Goal: Task Accomplishment & Management: Manage account settings

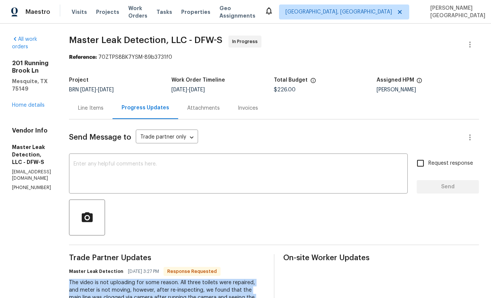
scroll to position [69, 0]
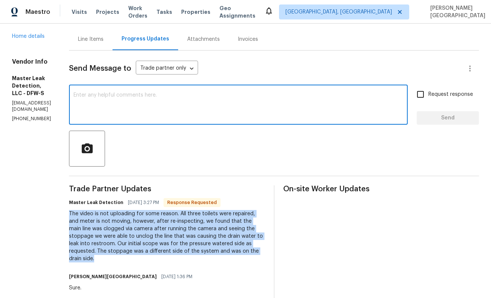
click at [137, 106] on textarea at bounding box center [238, 106] width 330 height 26
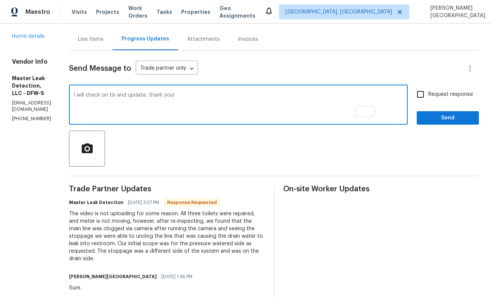
type textarea "I will check on tis and update, thank you!"
click at [439, 93] on span "Request response" at bounding box center [450, 95] width 45 height 8
click at [428, 93] on input "Request response" at bounding box center [420, 95] width 16 height 16
checkbox input "true"
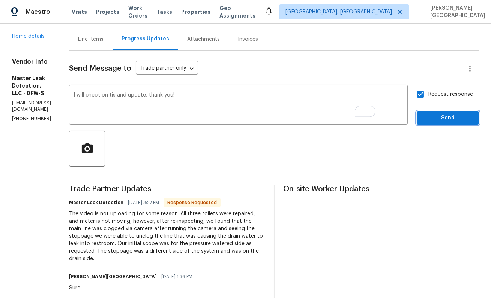
click at [439, 117] on span "Send" at bounding box center [447, 118] width 50 height 9
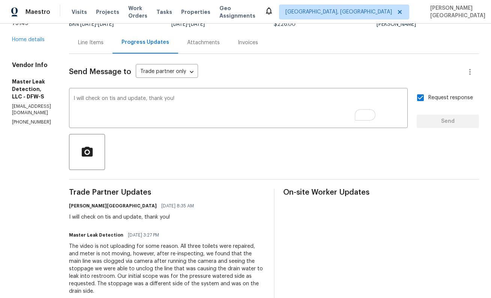
scroll to position [0, 0]
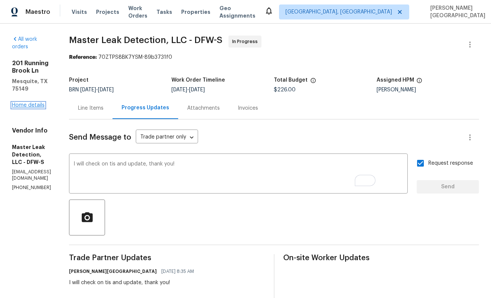
click at [36, 103] on link "Home details" at bounding box center [28, 105] width 33 height 5
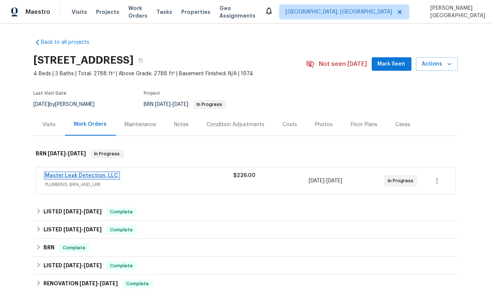
click at [78, 177] on link "Master Leak Detection, LLC" at bounding box center [81, 175] width 73 height 5
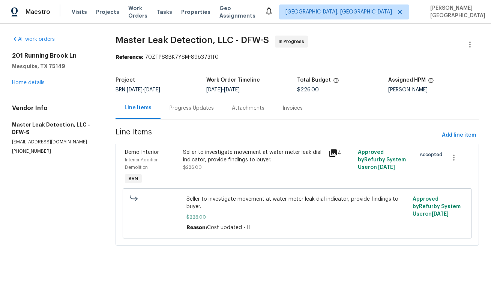
click at [178, 113] on div "Progress Updates" at bounding box center [191, 108] width 62 height 22
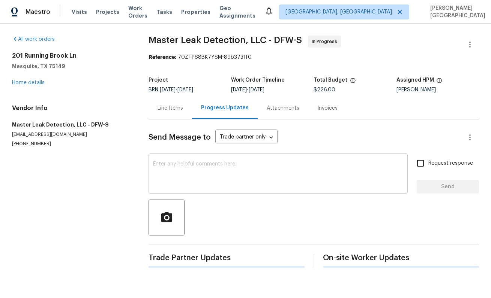
click at [192, 162] on div "x ​" at bounding box center [277, 175] width 259 height 38
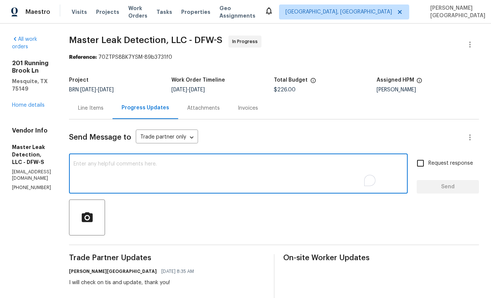
paste textarea "Can you please confirm if any work was completed during your recent visit? If s…"
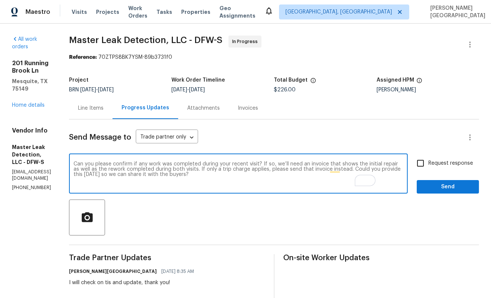
type textarea "Can you please confirm if any work was completed during your recent visit? If s…"
click at [434, 159] on label "Request response" at bounding box center [442, 164] width 60 height 16
click at [428, 159] on input "Request response" at bounding box center [420, 164] width 16 height 16
checkbox input "true"
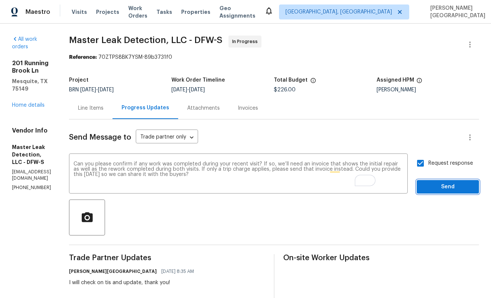
click at [439, 188] on span "Send" at bounding box center [447, 187] width 50 height 9
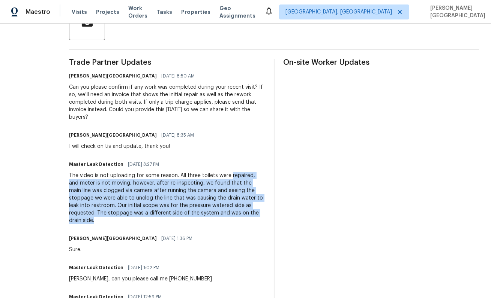
drag, startPoint x: 92, startPoint y: 180, endPoint x: 189, endPoint y: 221, distance: 105.1
copy div "repaired, and meter is not moving, however, after re-inspecting, we found that …"
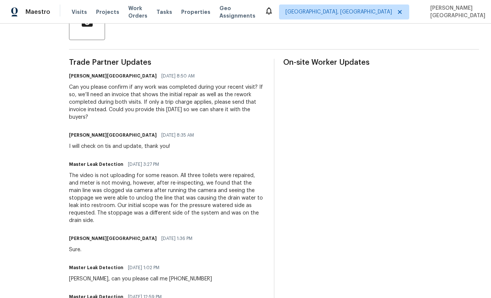
click at [102, 171] on div "Master Leak Detection 10/01/2025 3:27 PM The video is not uploading for some re…" at bounding box center [167, 191] width 196 height 65
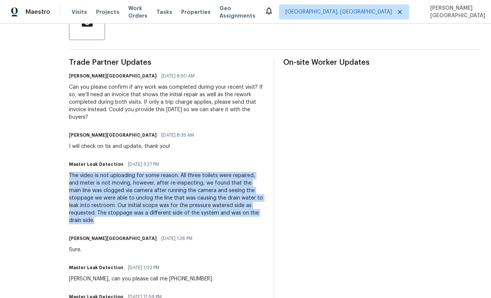
drag, startPoint x: 92, startPoint y: 176, endPoint x: 177, endPoint y: 231, distance: 101.4
copy div "The video is not uploading for some reason. All three toilets were repaired, an…"
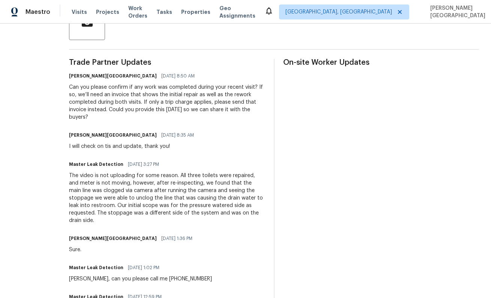
click at [185, 186] on div "The video is not uploading for some reason. All three toilets were repaired, an…" at bounding box center [167, 198] width 196 height 52
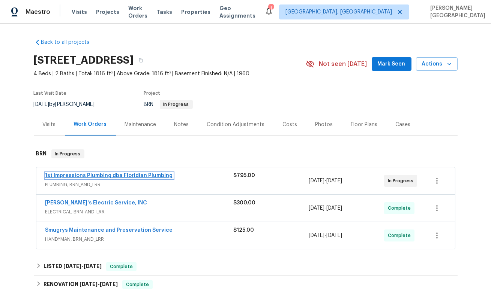
click at [82, 176] on link "1st Impressions Plumbing dba Floridian Plumbing" at bounding box center [108, 175] width 127 height 5
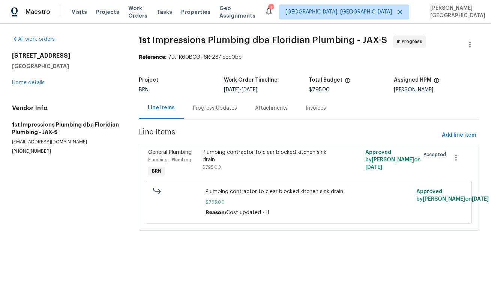
click at [31, 154] on p "(904) 993-0300" at bounding box center [66, 151] width 109 height 6
copy p "(904) 993-0300"
click at [213, 111] on div "Progress Updates" at bounding box center [215, 108] width 44 height 7
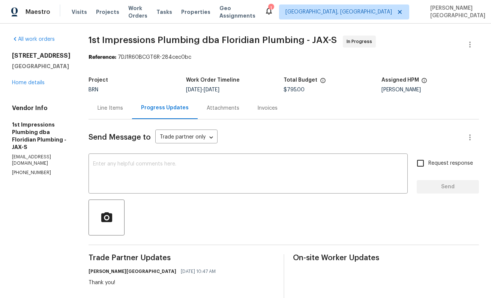
click at [94, 41] on span "1st Impressions Plumbing dba Floridian Plumbing - JAX-S" at bounding box center [212, 40] width 248 height 9
click at [163, 41] on span "1st Impressions Plumbing dba Floridian Plumbing - JAX-S" at bounding box center [212, 40] width 248 height 9
copy span "Impressions Plumbing"
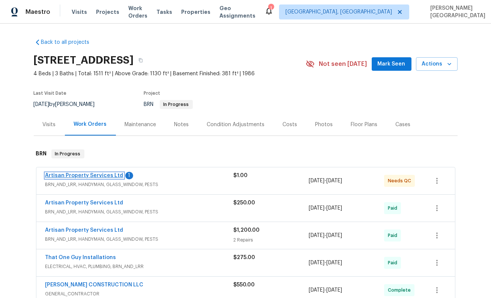
click at [101, 175] on link "Artisan Property Services Ltd" at bounding box center [84, 175] width 78 height 5
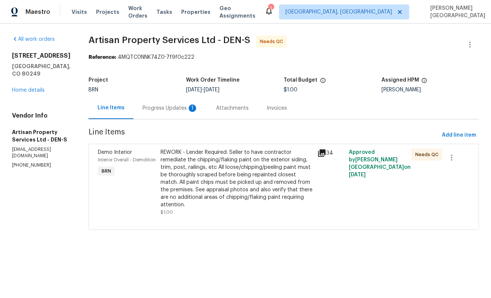
click at [142, 111] on div "Progress Updates 1" at bounding box center [169, 108] width 55 height 7
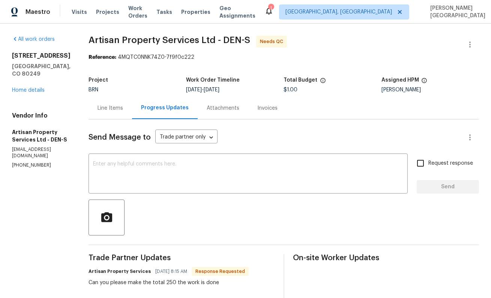
scroll to position [45, 0]
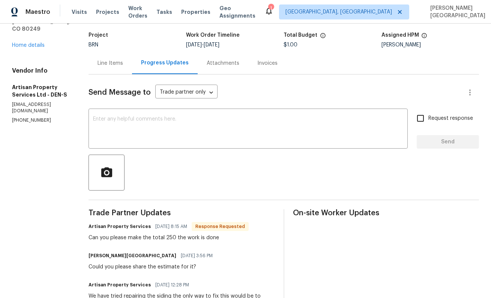
click at [148, 239] on div "Can you please make the total 250 the work is done" at bounding box center [168, 237] width 160 height 7
copy div "250"
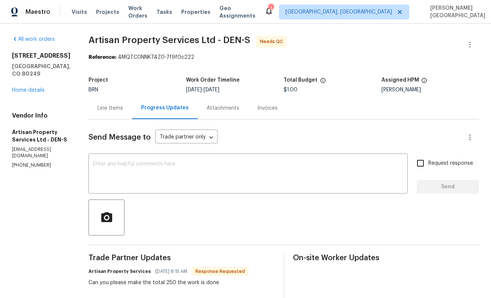
click at [91, 103] on div "Line Items" at bounding box center [109, 108] width 43 height 22
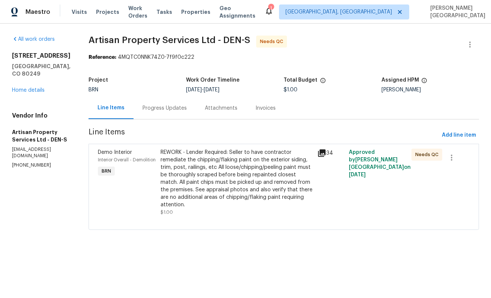
click at [200, 178] on div "REWORK - Lender Required: Seller to have contractor remediate the chipping/flak…" at bounding box center [236, 179] width 152 height 60
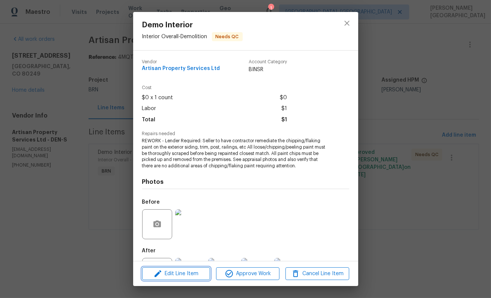
click at [180, 274] on span "Edit Line Item" at bounding box center [175, 274] width 63 height 9
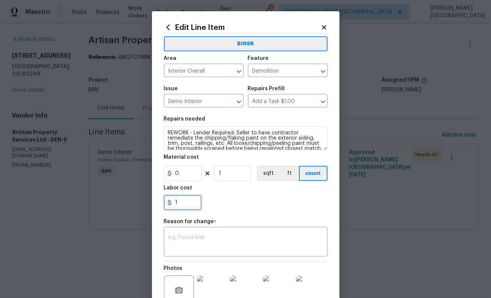
click at [192, 198] on input "1" at bounding box center [182, 202] width 37 height 15
paste input "250"
type input "250"
click at [196, 236] on textarea at bounding box center [245, 243] width 154 height 16
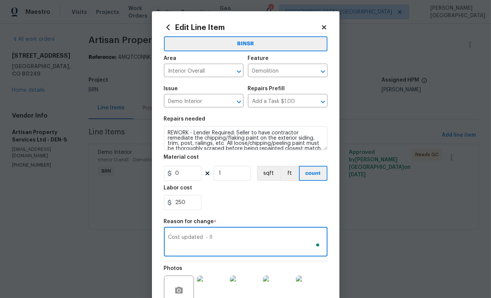
scroll to position [78, 0]
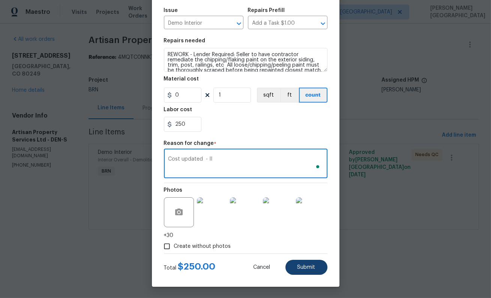
type textarea "Cost updated - II"
click at [309, 269] on span "Submit" at bounding box center [306, 268] width 18 height 6
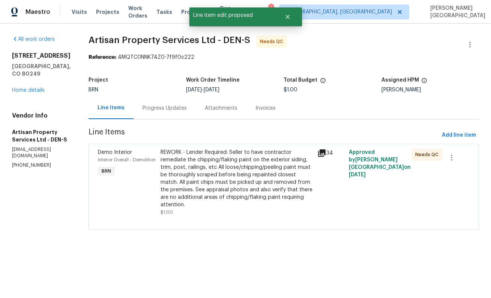
scroll to position [0, 0]
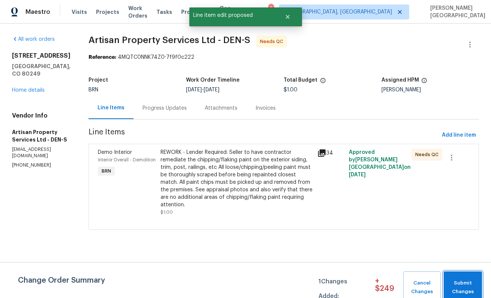
click at [460, 285] on span "Submit Changes" at bounding box center [462, 287] width 31 height 17
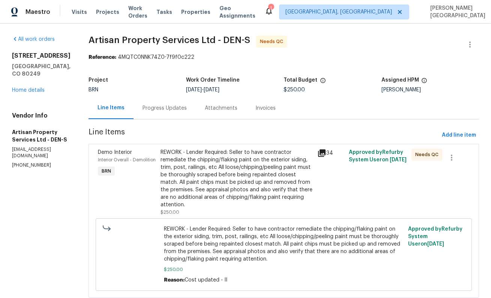
click at [177, 199] on div "REWORK - Lender Required: Seller to have contractor remediate the chipping/flak…" at bounding box center [236, 179] width 152 height 60
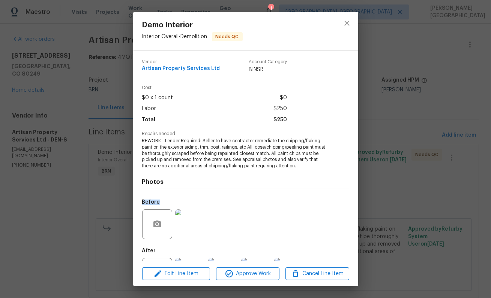
click at [177, 199] on div "Before" at bounding box center [174, 219] width 64 height 49
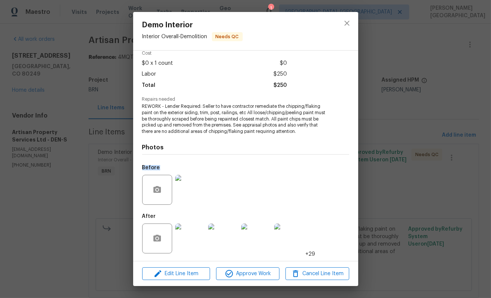
click at [189, 233] on img at bounding box center [190, 239] width 30 height 30
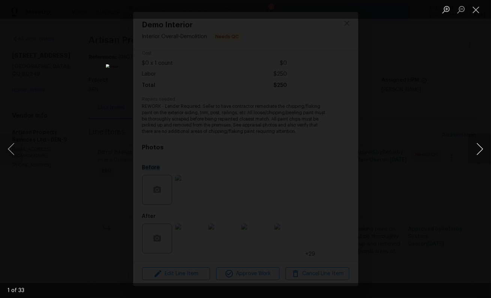
click at [481, 150] on button "Next image" at bounding box center [479, 149] width 22 height 30
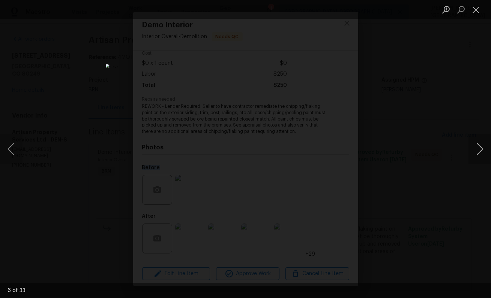
click at [483, 147] on button "Next image" at bounding box center [479, 149] width 22 height 30
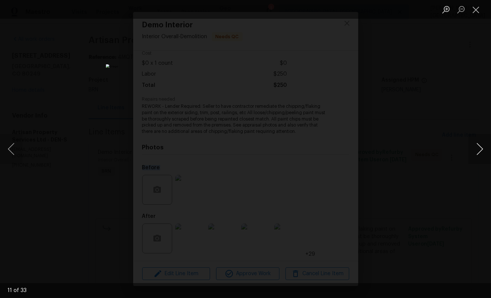
click at [483, 147] on button "Next image" at bounding box center [479, 149] width 22 height 30
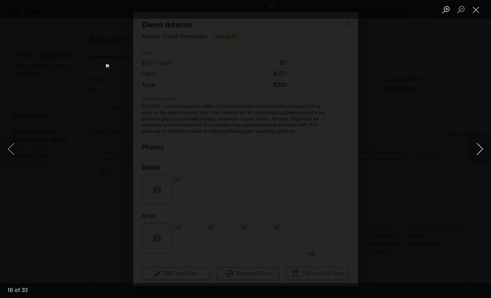
click at [483, 147] on button "Next image" at bounding box center [479, 149] width 22 height 30
click at [482, 147] on button "Next image" at bounding box center [479, 149] width 22 height 30
click at [482, 145] on button "Next image" at bounding box center [479, 149] width 22 height 30
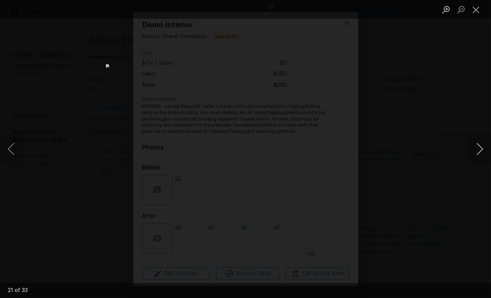
click at [482, 145] on button "Next image" at bounding box center [479, 149] width 22 height 30
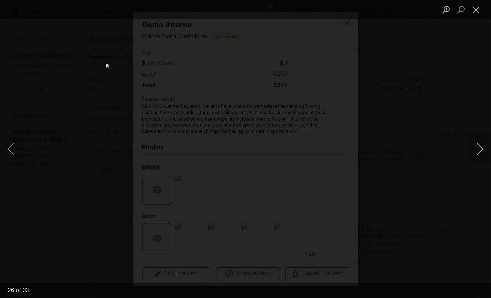
click at [482, 145] on button "Next image" at bounding box center [479, 149] width 22 height 30
click at [441, 104] on div "Lightbox" at bounding box center [245, 149] width 491 height 298
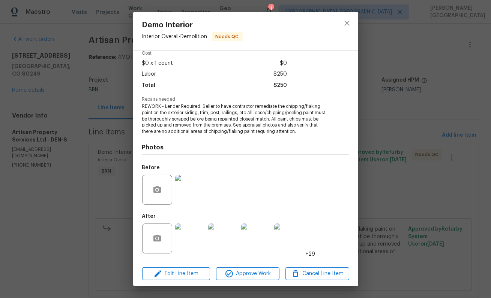
click at [395, 56] on div "Demo Interior Interior Overall - Demolition Needs QC Vendor Artisan Property Se…" at bounding box center [245, 149] width 491 height 298
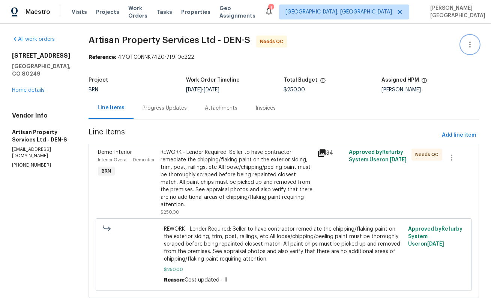
click at [471, 47] on icon "button" at bounding box center [469, 44] width 9 height 9
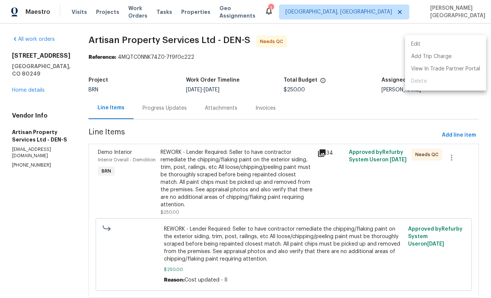
click at [444, 48] on li "Edit" at bounding box center [445, 44] width 81 height 12
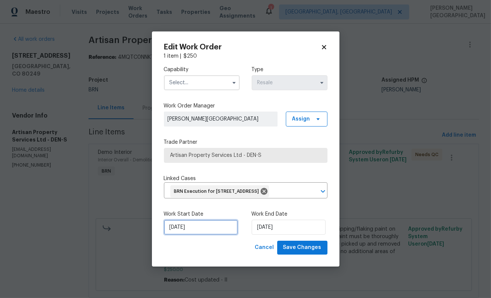
click at [192, 235] on input "9/29/2025" at bounding box center [201, 227] width 74 height 15
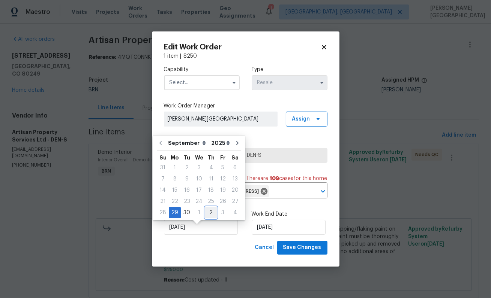
click at [208, 213] on div "2" at bounding box center [211, 213] width 12 height 10
type input "[DATE]"
select select "9"
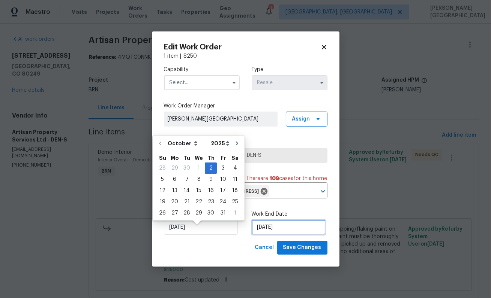
click at [271, 235] on input "[DATE]" at bounding box center [289, 227] width 74 height 15
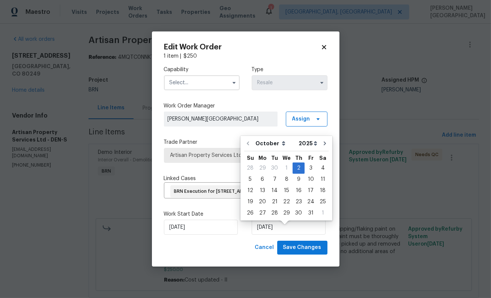
click at [197, 76] on input "text" at bounding box center [202, 82] width 76 height 15
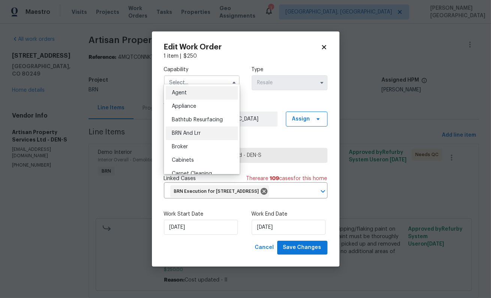
click at [196, 131] on span "BRN And Lrr" at bounding box center [186, 133] width 29 height 5
type input "BRN And Lrr"
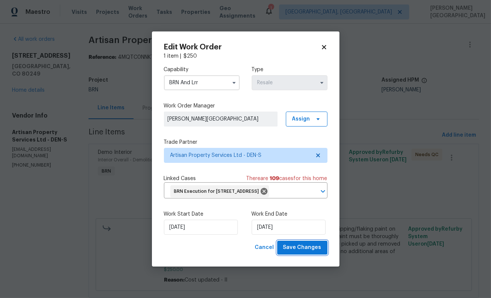
click at [298, 253] on span "Save Changes" at bounding box center [302, 247] width 38 height 9
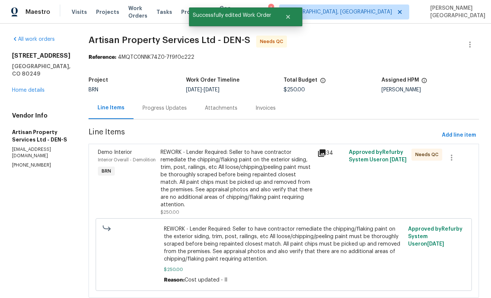
click at [224, 173] on div "REWORK - Lender Required: Seller to have contractor remediate the chipping/flak…" at bounding box center [236, 179] width 152 height 60
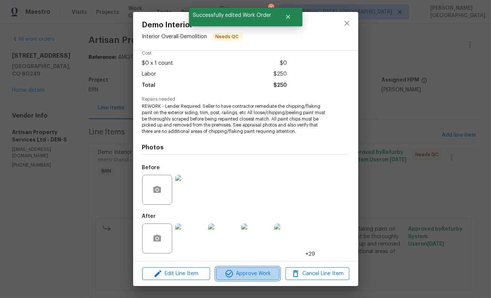
click at [238, 276] on span "Approve Work" at bounding box center [247, 274] width 59 height 9
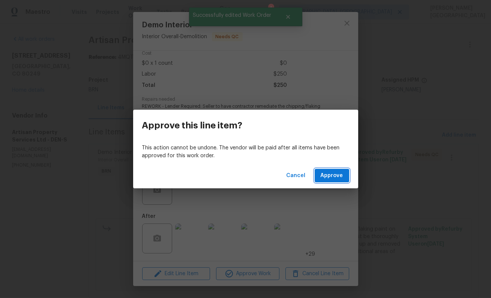
click at [333, 171] on span "Approve" at bounding box center [332, 175] width 22 height 9
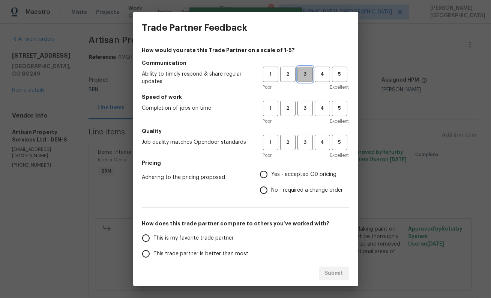
click at [304, 76] on span "3" at bounding box center [305, 74] width 14 height 9
click at [304, 113] on button "3" at bounding box center [304, 108] width 15 height 15
click at [304, 143] on span "3" at bounding box center [305, 142] width 14 height 9
click at [266, 187] on input "No - required a change order" at bounding box center [264, 191] width 16 height 16
radio input "true"
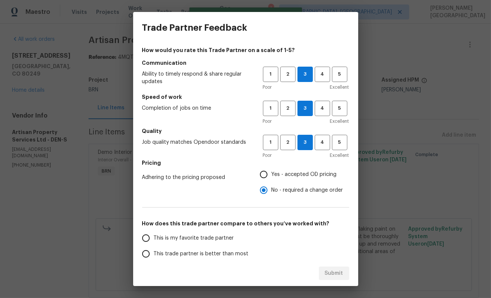
scroll to position [48, 0]
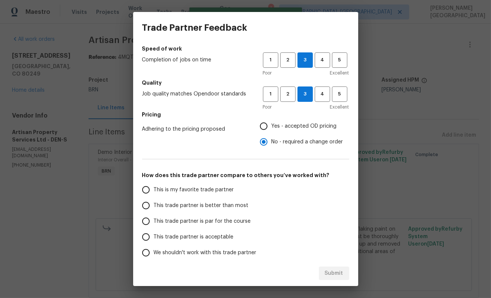
click at [207, 201] on label "This trade partner is better than most" at bounding box center [197, 206] width 118 height 16
click at [154, 201] on input "This trade partner is better than most" at bounding box center [146, 206] width 16 height 16
click at [339, 273] on span "Submit" at bounding box center [334, 273] width 18 height 9
radio input "true"
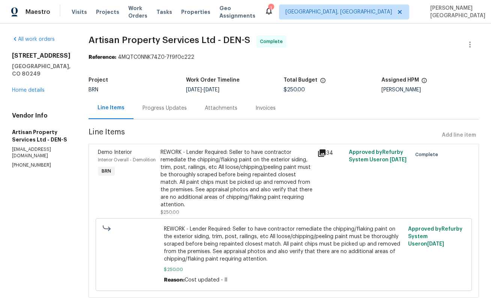
click at [228, 184] on div "REWORK - Lender Required: Seller to have contractor remediate the chipping/flak…" at bounding box center [236, 179] width 152 height 60
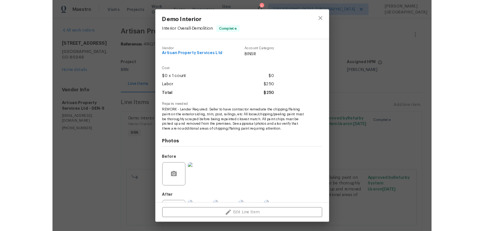
scroll to position [35, 0]
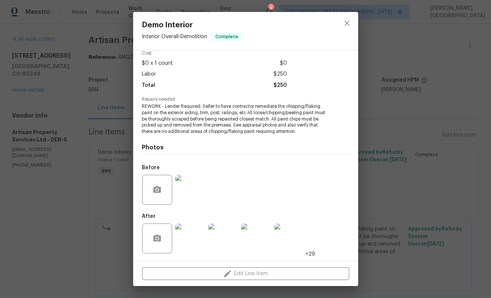
click at [102, 60] on div "Demo Interior Interior Overall - Demolition Complete Vendor Artisan Property Se…" at bounding box center [245, 149] width 491 height 298
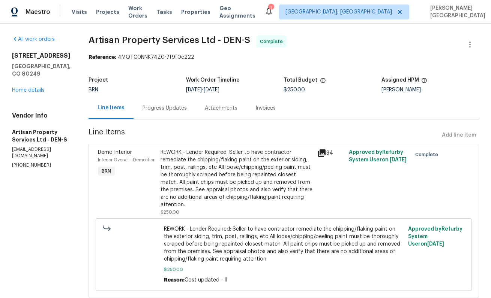
click at [255, 112] on div "Invoices" at bounding box center [265, 108] width 20 height 7
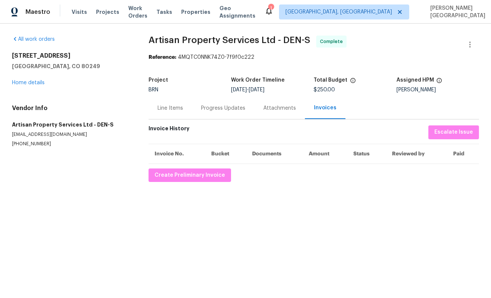
click at [187, 183] on div "All work orders 4578 Malta St Denver, CO 80249 Home details Vendor Info Artisan…" at bounding box center [245, 109] width 491 height 171
click at [189, 181] on button "Create Preliminary Invoice" at bounding box center [189, 176] width 82 height 14
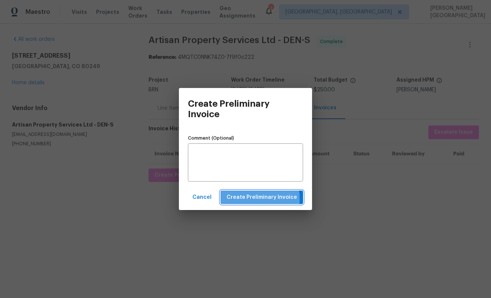
click at [254, 199] on span "Create Preliminary Invoice" at bounding box center [261, 197] width 70 height 9
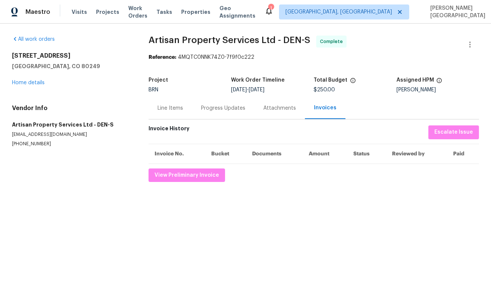
click at [162, 43] on span "Artisan Property Services Ltd - DEN-S" at bounding box center [229, 40] width 162 height 9
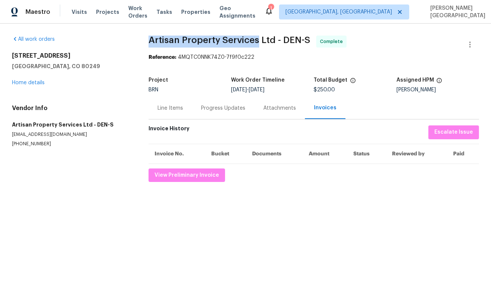
click at [254, 40] on span "Artisan Property Services Ltd - DEN-S" at bounding box center [229, 40] width 162 height 9
copy span "Artisan Property Services"
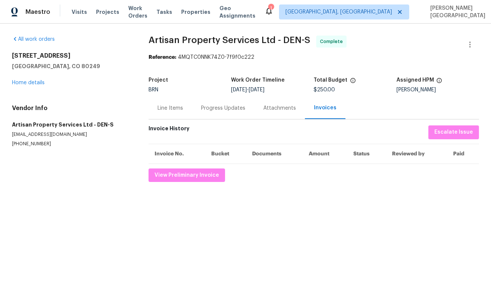
click at [166, 115] on div "Line Items" at bounding box center [169, 108] width 43 height 22
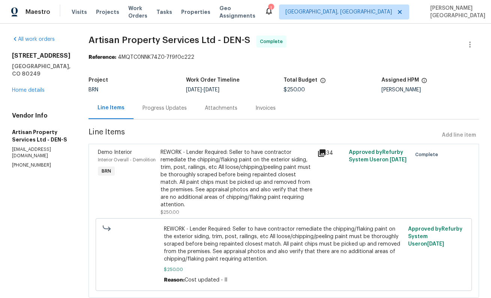
click at [199, 172] on div "REWORK - Lender Required: Seller to have contractor remediate the chipping/flak…" at bounding box center [236, 179] width 152 height 60
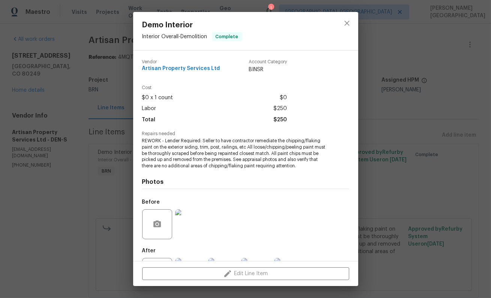
drag, startPoint x: 164, startPoint y: 142, endPoint x: 325, endPoint y: 175, distance: 164.4
click at [327, 175] on div "Vendor Artisan Property Services Ltd Account Category BINSR Cost $0 x 1 count $…" at bounding box center [245, 173] width 207 height 239
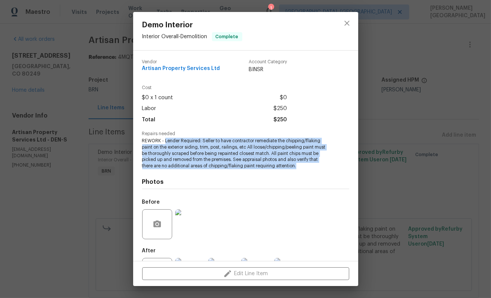
drag, startPoint x: 301, startPoint y: 167, endPoint x: 165, endPoint y: 144, distance: 137.6
click at [165, 144] on span "REWORK - Lender Required: Seller to have contractor remediate the chipping/flak…" at bounding box center [235, 153] width 186 height 31
copy span "Lender Required: Seller to have contractor remediate the chipping/flaking paint…"
click at [197, 219] on img at bounding box center [190, 225] width 30 height 30
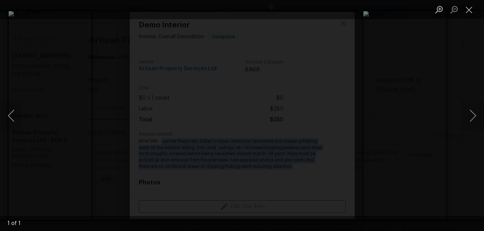
click at [312, 42] on div "Lightbox" at bounding box center [242, 115] width 484 height 231
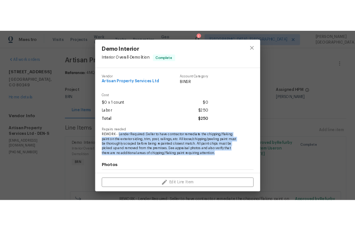
scroll to position [102, 0]
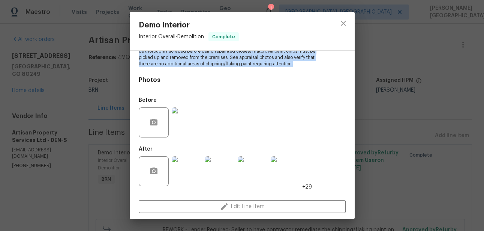
click at [213, 167] on img at bounding box center [220, 171] width 30 height 30
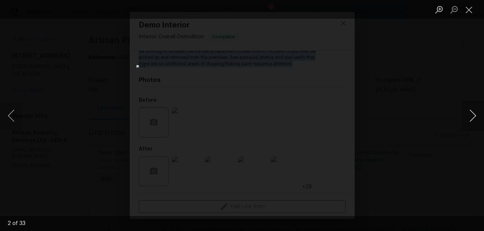
click at [472, 122] on button "Next image" at bounding box center [472, 115] width 22 height 30
click at [473, 117] on button "Next image" at bounding box center [472, 115] width 22 height 30
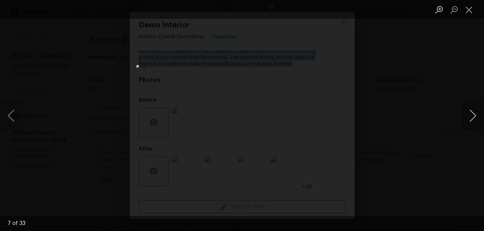
click at [473, 117] on button "Next image" at bounding box center [472, 115] width 22 height 30
click at [473, 116] on button "Next image" at bounding box center [472, 115] width 22 height 30
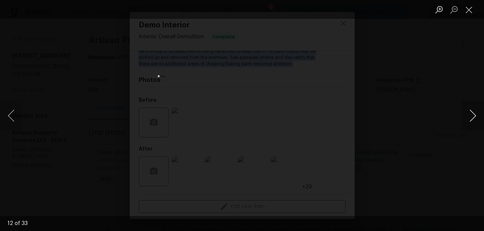
click at [473, 114] on button "Next image" at bounding box center [472, 115] width 22 height 30
click at [471, 117] on button "Next image" at bounding box center [472, 115] width 22 height 30
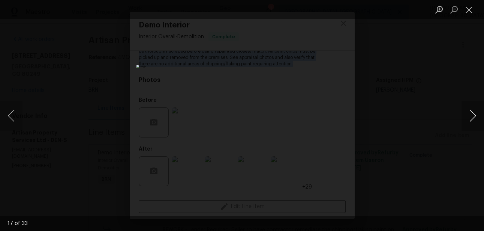
click at [471, 117] on button "Next image" at bounding box center [472, 115] width 22 height 30
click at [474, 120] on button "Next image" at bounding box center [472, 115] width 22 height 30
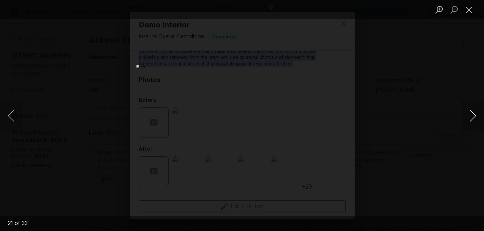
click at [474, 120] on button "Next image" at bounding box center [472, 115] width 22 height 30
click at [469, 121] on button "Next image" at bounding box center [472, 115] width 22 height 30
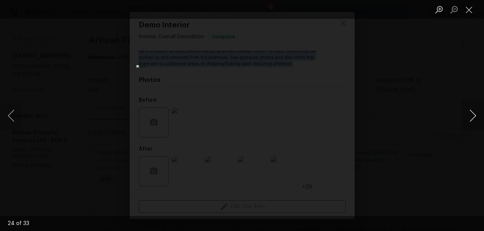
click at [469, 121] on button "Next image" at bounding box center [472, 115] width 22 height 30
click at [470, 109] on button "Next image" at bounding box center [472, 115] width 22 height 30
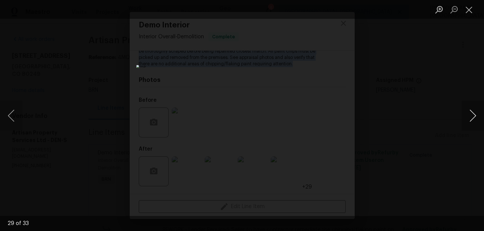
click at [470, 110] on button "Next image" at bounding box center [472, 115] width 22 height 30
click at [468, 117] on button "Next image" at bounding box center [472, 115] width 22 height 30
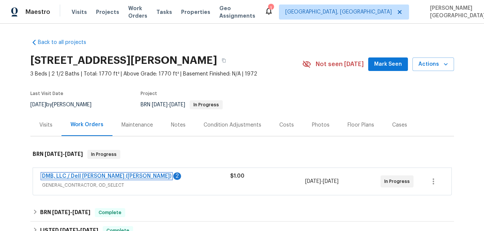
click at [78, 175] on link "DMB, LLC / Dell Bryson (Heise)" at bounding box center [106, 175] width 129 height 5
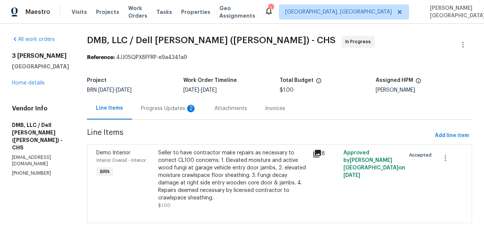
click at [169, 108] on div "Progress Updates 2" at bounding box center [168, 108] width 55 height 7
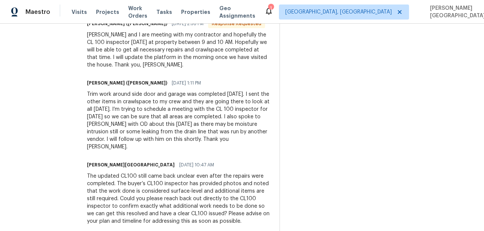
scroll to position [205, 0]
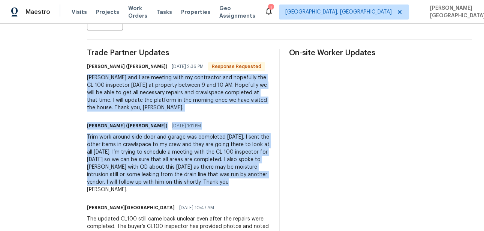
drag, startPoint x: 79, startPoint y: 79, endPoint x: 231, endPoint y: 189, distance: 186.8
click at [231, 190] on div "All work orders 3 Tommy Cir Goose Creek, SC 29445 Home details Vendor Info DMB,…" at bounding box center [242, 53] width 484 height 470
copy div "Matt and I are meeting with my contractor and hopefully the CL 100 inspector to…"
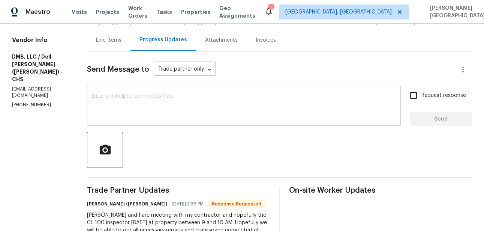
click at [101, 102] on textarea at bounding box center [243, 106] width 305 height 26
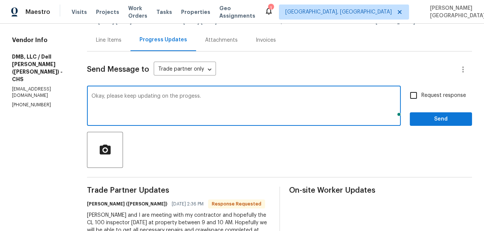
type textarea "Okay, please keep updating on the progess."
click at [434, 98] on span "Request response" at bounding box center [443, 95] width 45 height 8
click at [421, 98] on input "Request response" at bounding box center [414, 95] width 16 height 16
checkbox input "true"
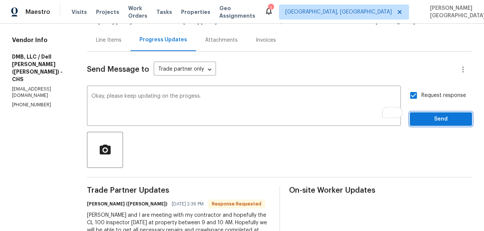
click at [434, 120] on span "Send" at bounding box center [441, 118] width 50 height 9
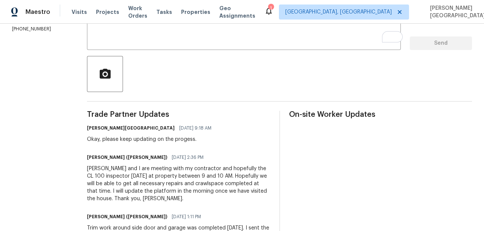
scroll to position [144, 0]
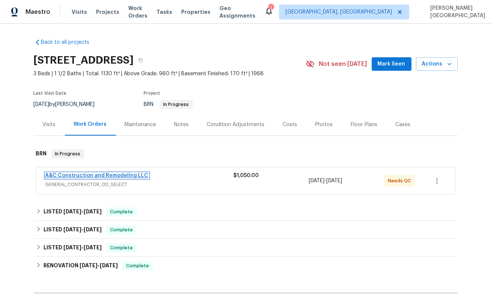
click at [67, 175] on link "A&C Construction and Remodeling LLC" at bounding box center [96, 175] width 103 height 5
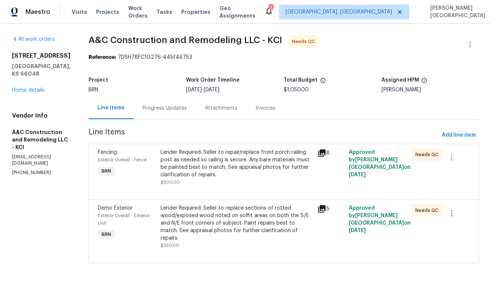
click at [171, 112] on div "Progress Updates" at bounding box center [164, 108] width 44 height 7
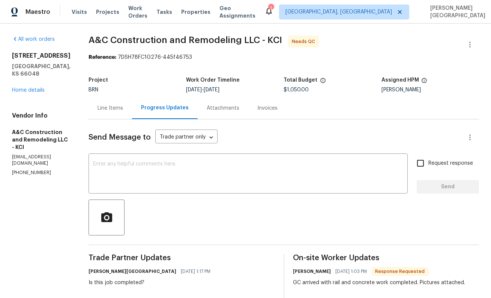
click at [117, 111] on div "Line Items" at bounding box center [109, 108] width 25 height 7
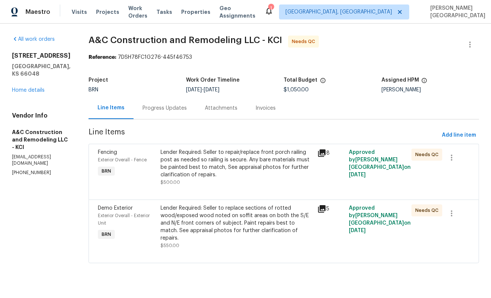
click at [268, 111] on div "Invoices" at bounding box center [265, 108] width 20 height 7
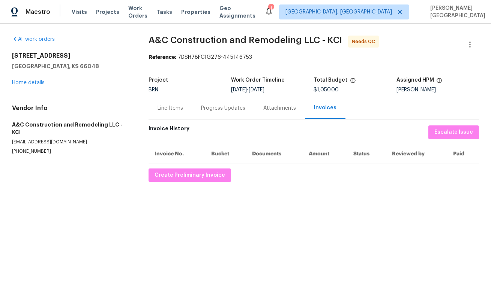
click at [26, 148] on p "(816) 668-2362" at bounding box center [71, 151] width 118 height 6
copy p "(816) 668-2362"
click at [170, 105] on div "Line Items" at bounding box center [169, 108] width 25 height 7
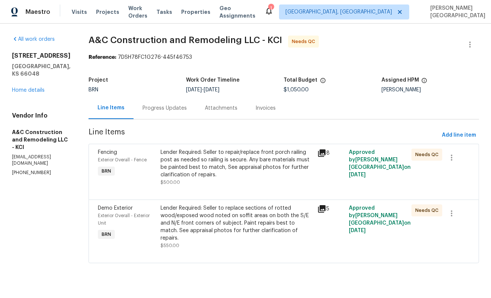
click at [177, 109] on div "Progress Updates" at bounding box center [164, 108] width 44 height 7
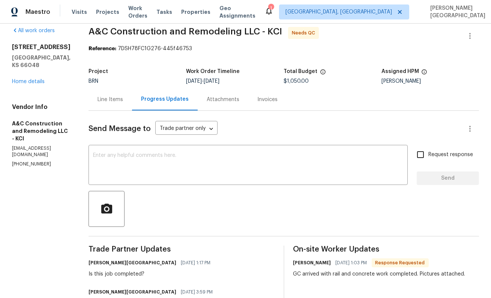
scroll to position [9, 0]
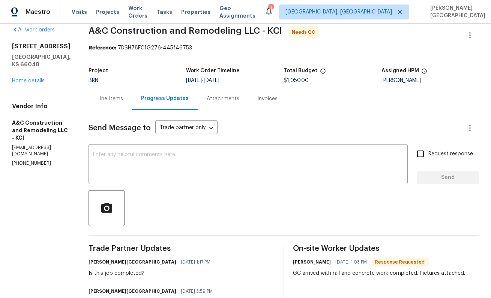
click at [121, 101] on div "Line Items" at bounding box center [109, 98] width 25 height 7
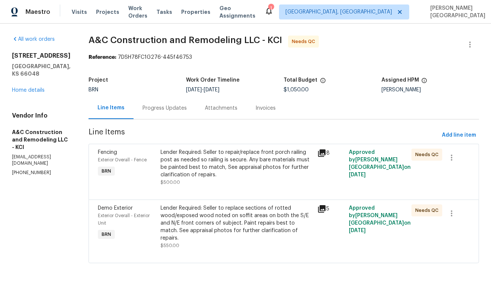
click at [104, 33] on div "All work orders 1724 Grand Ave Leavenworth, KS 66048 Home details Vendor Info A…" at bounding box center [245, 154] width 491 height 261
drag, startPoint x: 101, startPoint y: 40, endPoint x: 183, endPoint y: 39, distance: 82.5
click at [183, 39] on div "All work orders 1724 Grand Ave Leavenworth, KS 66048 Home details Vendor Info A…" at bounding box center [245, 154] width 491 height 261
copy span "A&C Construction"
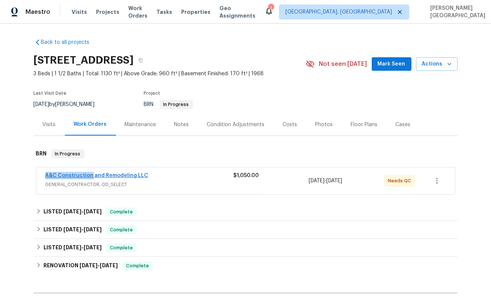
drag, startPoint x: 42, startPoint y: 173, endPoint x: 91, endPoint y: 175, distance: 49.1
click at [91, 175] on div "A&C Construction and Remodeling LLC GENERAL_CONTRACTOR, OD_SELECT $1,050.00 [DA…" at bounding box center [245, 181] width 418 height 27
copy link "A&C Construction"
click at [118, 175] on link "A&C Construction and Remodeling LLC" at bounding box center [96, 175] width 103 height 5
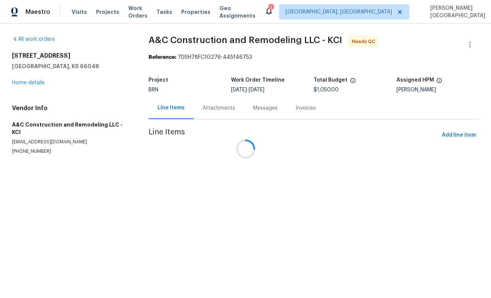
click at [292, 112] on div at bounding box center [245, 149] width 491 height 298
click at [295, 110] on div at bounding box center [245, 149] width 491 height 298
click at [298, 107] on div at bounding box center [245, 149] width 491 height 298
click at [214, 113] on div at bounding box center [245, 149] width 491 height 298
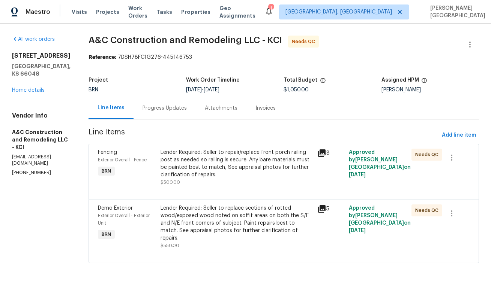
click at [166, 113] on div "Progress Updates" at bounding box center [164, 108] width 62 height 22
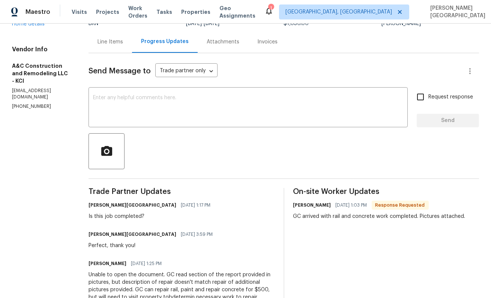
scroll to position [149, 0]
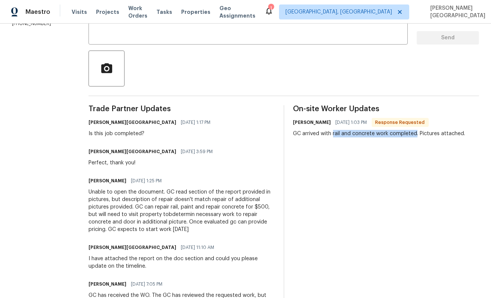
drag, startPoint x: 340, startPoint y: 134, endPoint x: 421, endPoint y: 135, distance: 80.6
click at [421, 135] on div "GC arrived with rail and concrete work completed. Pictures attached." at bounding box center [379, 133] width 172 height 7
copy div "rail and concrete work completed"
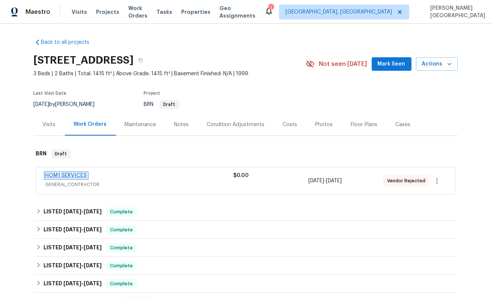
click at [79, 174] on link "HOM1 SERVICES" at bounding box center [66, 175] width 42 height 5
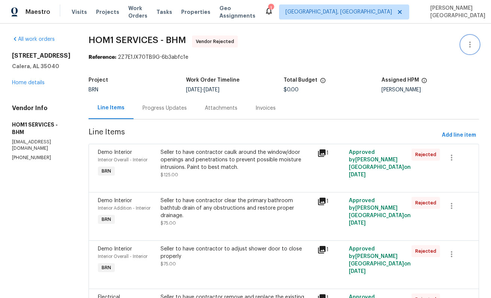
click at [473, 42] on icon "button" at bounding box center [469, 44] width 9 height 9
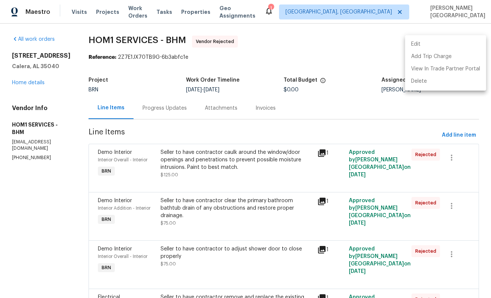
click at [422, 42] on li "Edit" at bounding box center [445, 44] width 81 height 12
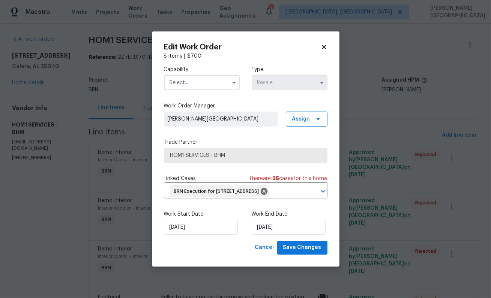
click at [190, 80] on input "text" at bounding box center [202, 82] width 76 height 15
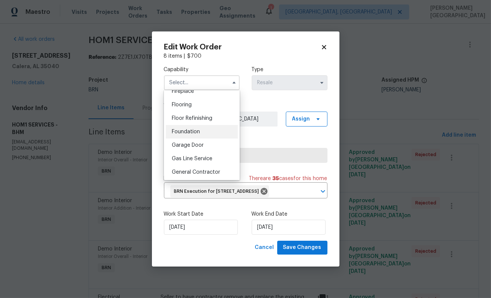
scroll to position [307, 0]
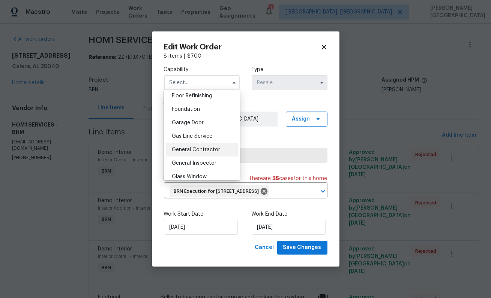
click at [196, 153] on div "General Contractor" at bounding box center [202, 149] width 72 height 13
type input "General Contractor"
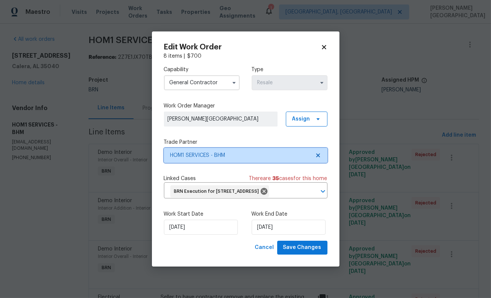
click at [214, 158] on span "HOM1 SERVICES - BHM" at bounding box center [240, 155] width 140 height 7
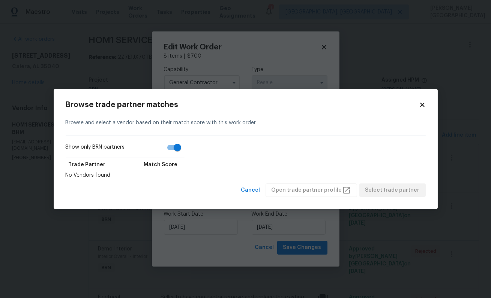
click at [174, 153] on input "Show only BRN partners" at bounding box center [177, 148] width 43 height 14
checkbox input "false"
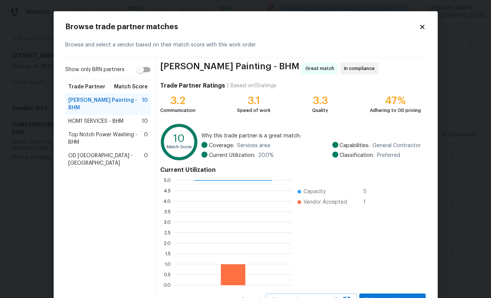
scroll to position [32, 0]
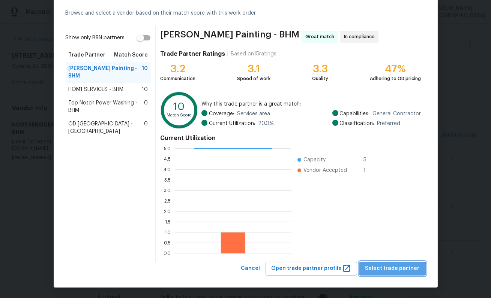
click at [396, 274] on button "Select trade partner" at bounding box center [392, 269] width 66 height 14
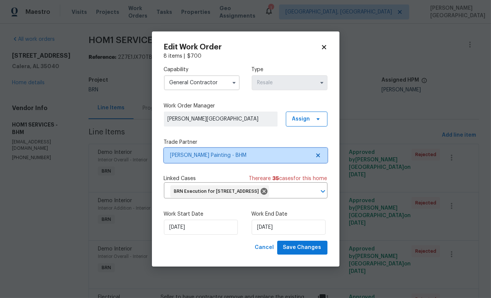
scroll to position [0, 0]
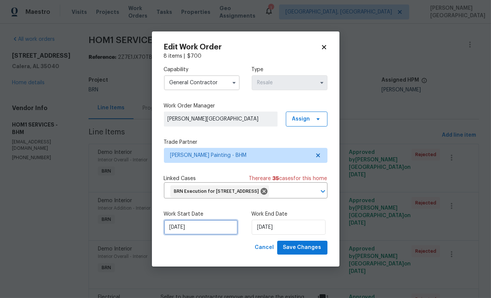
click at [202, 229] on input "[DATE]" at bounding box center [201, 227] width 74 height 15
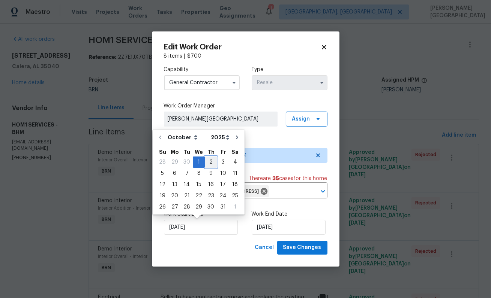
click at [210, 163] on div "2" at bounding box center [211, 162] width 12 height 10
type input "[DATE]"
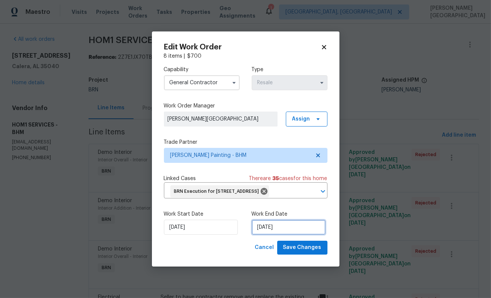
click at [261, 226] on input "[DATE]" at bounding box center [289, 227] width 74 height 15
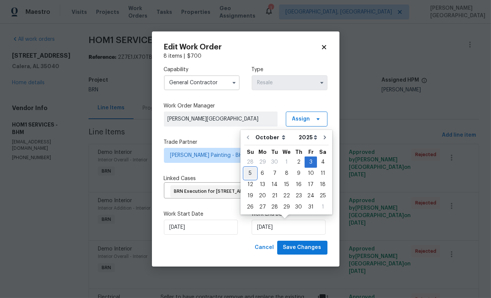
click at [249, 172] on div "5" at bounding box center [250, 173] width 12 height 10
type input "[DATE]"
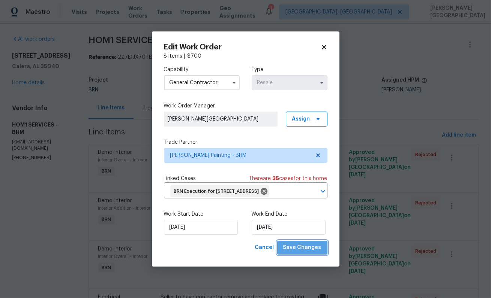
click at [305, 248] on span "Save Changes" at bounding box center [302, 247] width 38 height 9
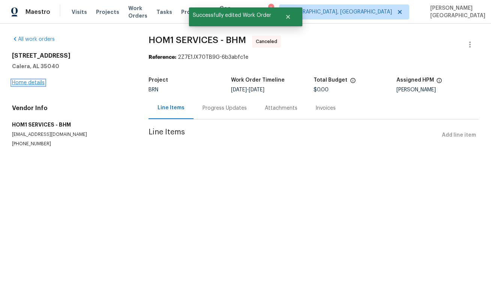
click at [30, 82] on link "Home details" at bounding box center [28, 82] width 33 height 5
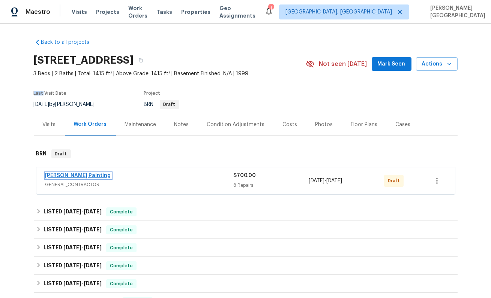
click at [55, 177] on link "[PERSON_NAME] Painting" at bounding box center [78, 175] width 66 height 5
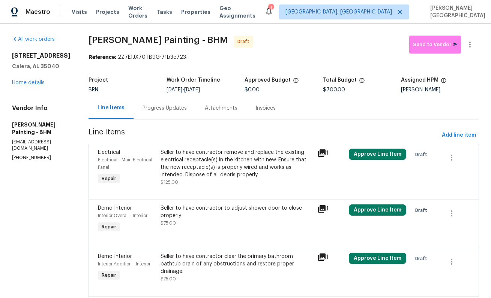
click at [187, 115] on div "Progress Updates" at bounding box center [164, 108] width 62 height 22
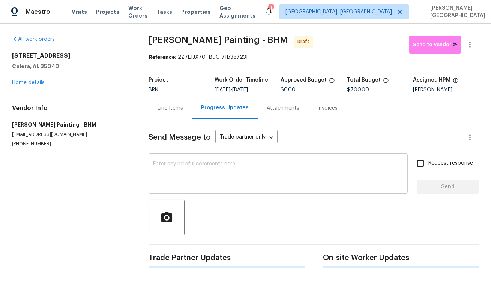
click at [186, 166] on textarea at bounding box center [278, 175] width 250 height 26
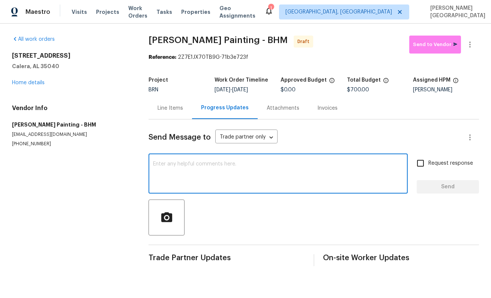
paste textarea "This is [PERSON_NAME] from Opendoor. Please confirm receipt of the work order d…"
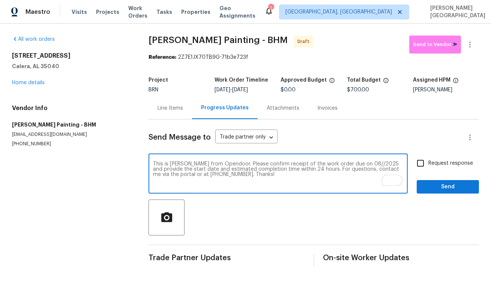
click at [350, 165] on textarea "This is [PERSON_NAME] from Opendoor. Please confirm receipt of the work order d…" at bounding box center [278, 175] width 250 height 26
type textarea "This is [PERSON_NAME] from Opendoor. Please confirm receipt of the work order d…"
click at [442, 168] on label "Request response" at bounding box center [442, 164] width 60 height 16
click at [428, 168] on input "Request response" at bounding box center [420, 164] width 16 height 16
checkbox input "true"
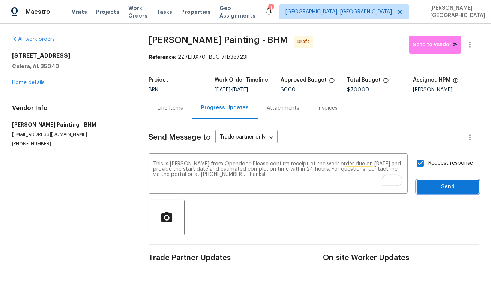
click at [443, 186] on span "Send" at bounding box center [447, 187] width 50 height 9
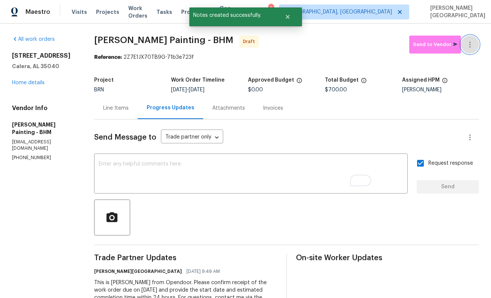
click at [475, 46] on button "button" at bounding box center [470, 45] width 18 height 18
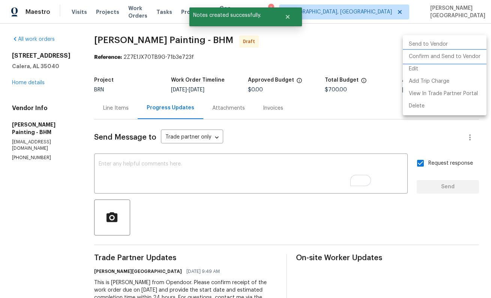
click at [463, 56] on li "Confirm and Send to Vendor" at bounding box center [445, 57] width 84 height 12
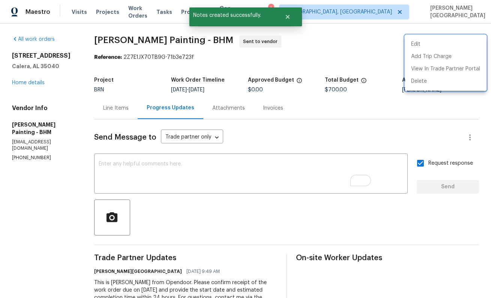
click at [33, 84] on div at bounding box center [245, 149] width 491 height 298
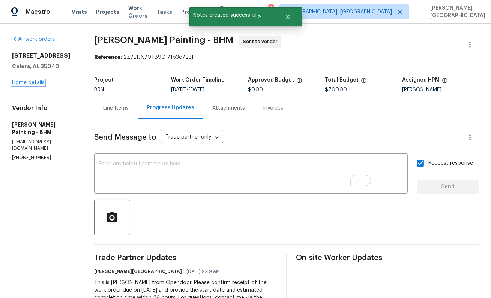
click at [33, 84] on link "Home details" at bounding box center [28, 82] width 33 height 5
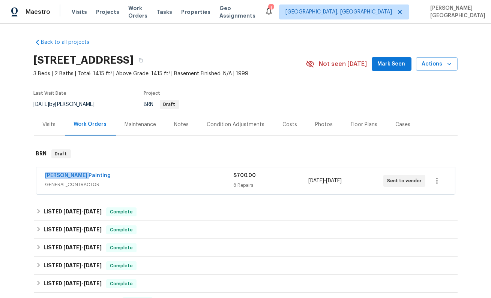
drag, startPoint x: 83, startPoint y: 176, endPoint x: 42, endPoint y: 176, distance: 40.9
click at [42, 176] on div "[PERSON_NAME] Painting GENERAL_CONTRACTOR $700.00 8 Repairs [DATE] - [DATE] Sen…" at bounding box center [245, 181] width 418 height 27
copy link "[PERSON_NAME] Painting"
click at [70, 175] on link "[PERSON_NAME] Painting" at bounding box center [78, 175] width 66 height 5
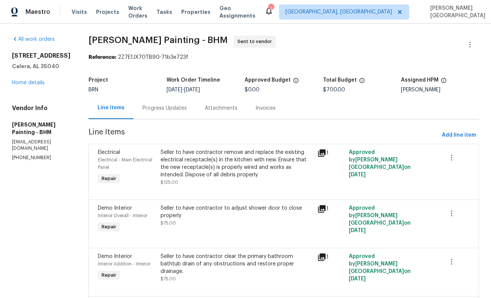
click at [136, 39] on span "[PERSON_NAME] Painting - BHM" at bounding box center [157, 40] width 139 height 9
click at [173, 40] on span "[PERSON_NAME] Painting - BHM" at bounding box center [157, 40] width 139 height 9
click at [136, 40] on span "[PERSON_NAME] Painting - BHM" at bounding box center [157, 40] width 139 height 9
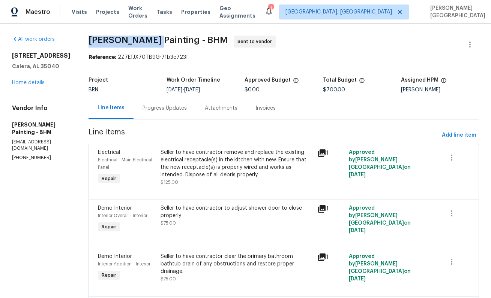
click at [168, 40] on span "[PERSON_NAME] Painting - BHM" at bounding box center [157, 40] width 139 height 9
copy span "[PERSON_NAME] Painting"
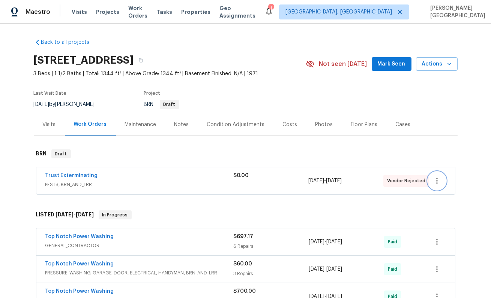
click at [439, 182] on icon "button" at bounding box center [436, 181] width 9 height 9
click at [418, 180] on li "Edit" at bounding box center [445, 181] width 81 height 12
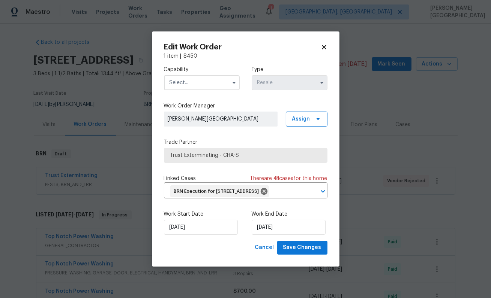
click at [203, 77] on input "text" at bounding box center [202, 82] width 76 height 15
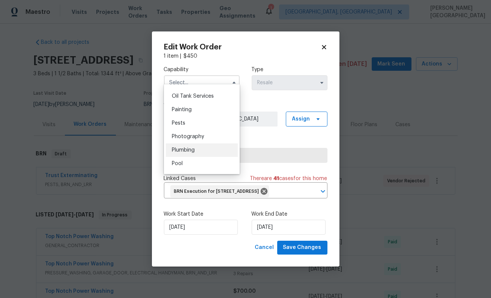
scroll to position [609, 0]
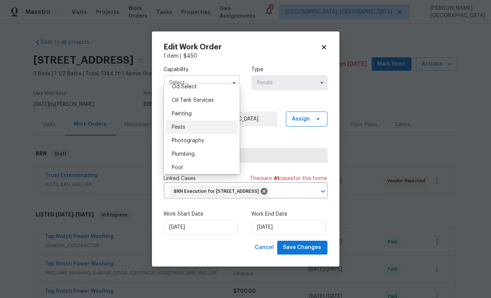
click at [187, 129] on div "Pests" at bounding box center [202, 127] width 72 height 13
type input "Pests"
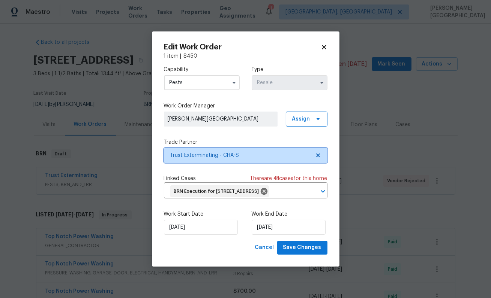
click at [208, 152] on span "Trust Exterminating - CHA-S" at bounding box center [240, 155] width 140 height 7
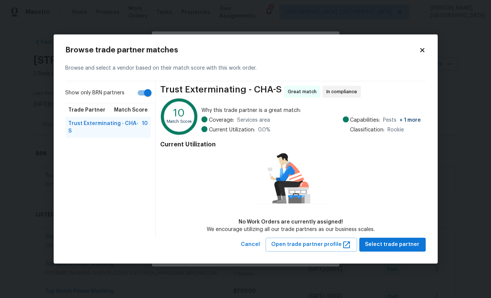
click at [146, 90] on input "Show only BRN partners" at bounding box center [147, 93] width 43 height 14
checkbox input "false"
click at [380, 245] on span "Select trade partner" at bounding box center [392, 244] width 54 height 9
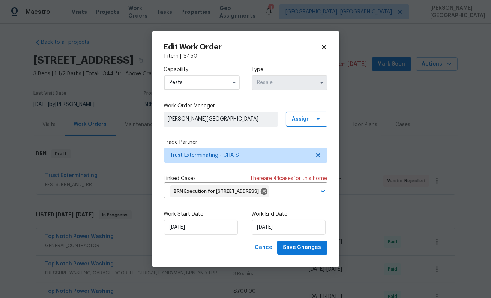
click at [370, 184] on body "Maestro Visits Projects Work Orders Tasks Properties Geo Assignments 1 [GEOGRAP…" at bounding box center [245, 149] width 491 height 298
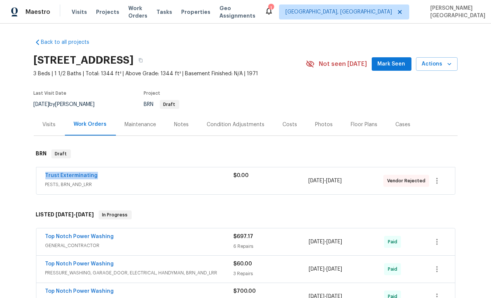
drag, startPoint x: 105, startPoint y: 174, endPoint x: 40, endPoint y: 174, distance: 65.2
click at [40, 174] on div "Trust Exterminating PESTS, BRN_AND_LRR $0.00 10/1/2025 - 10/3/2025 Vendor Rejec…" at bounding box center [245, 181] width 418 height 27
copy link "Trust Exterminating"
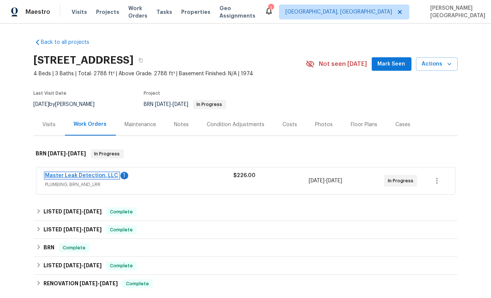
click at [86, 177] on link "Master Leak Detection, LLC" at bounding box center [81, 175] width 73 height 5
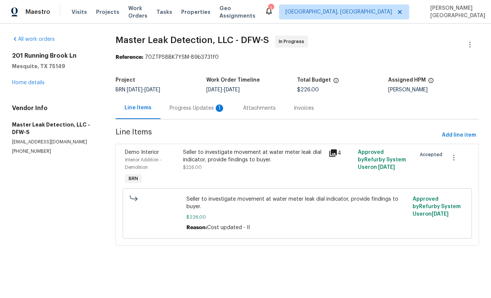
click at [183, 110] on div "Progress Updates 1" at bounding box center [196, 108] width 55 height 7
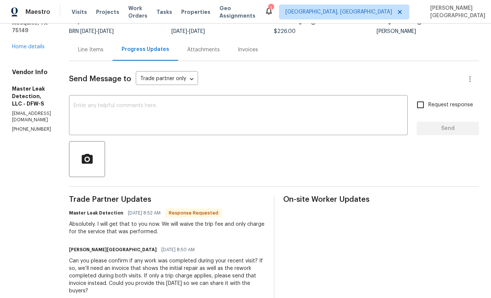
scroll to position [66, 0]
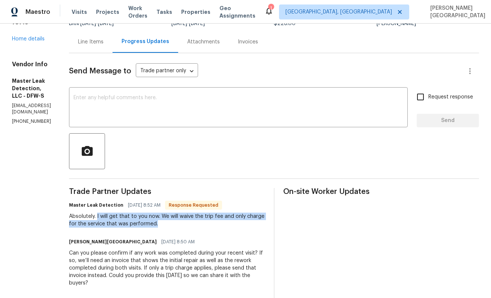
drag, startPoint x: 124, startPoint y: 216, endPoint x: 212, endPoint y: 223, distance: 88.7
click at [213, 223] on div "Absolutely. I will get that to you now. We will waive the trip fee and only cha…" at bounding box center [167, 220] width 196 height 15
copy div "I will get that to you now. We will waive the trip fee and only charge for the …"
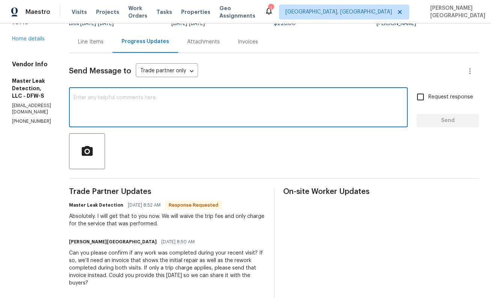
click at [166, 109] on textarea at bounding box center [238, 108] width 330 height 26
type textarea "Okay, thank you!"
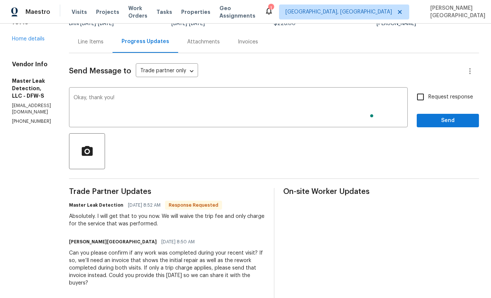
click at [429, 97] on span "Request response" at bounding box center [450, 97] width 45 height 8
click at [428, 97] on input "Request response" at bounding box center [420, 97] width 16 height 16
checkbox input "true"
click at [433, 117] on span "Send" at bounding box center [447, 120] width 50 height 9
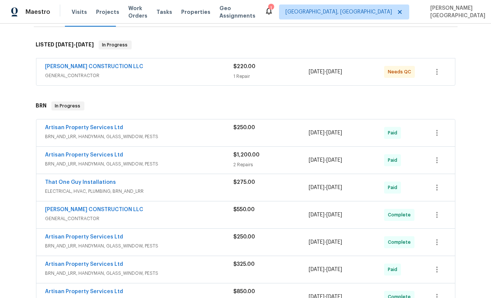
scroll to position [118, 0]
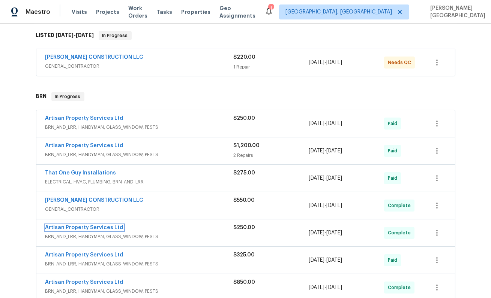
drag, startPoint x: 93, startPoint y: 227, endPoint x: 131, endPoint y: 211, distance: 40.8
click at [93, 227] on link "Artisan Property Services Ltd" at bounding box center [84, 227] width 78 height 5
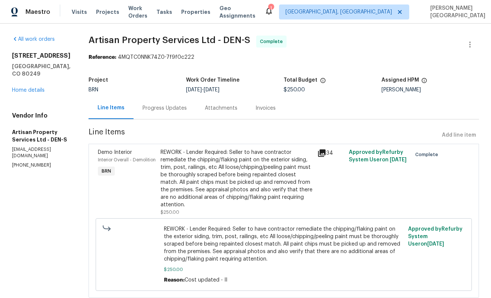
click at [163, 115] on div "Progress Updates" at bounding box center [164, 108] width 62 height 22
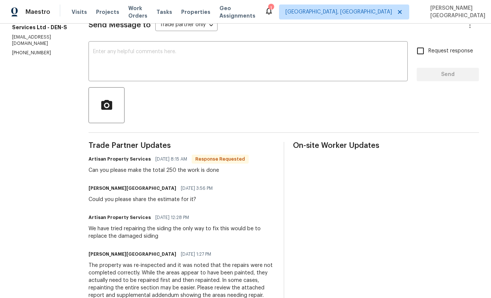
scroll to position [102, 0]
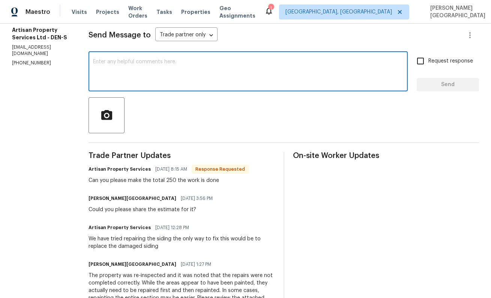
click at [97, 65] on textarea at bounding box center [248, 72] width 310 height 26
type textarea "Yes, thank you!"
drag, startPoint x: 435, startPoint y: 67, endPoint x: 435, endPoint y: 75, distance: 8.2
click at [435, 67] on label "Request response" at bounding box center [442, 61] width 60 height 16
click at [428, 67] on input "Request response" at bounding box center [420, 61] width 16 height 16
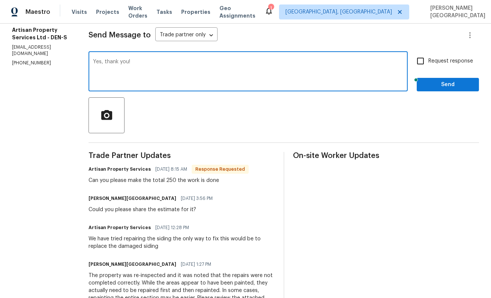
checkbox input "true"
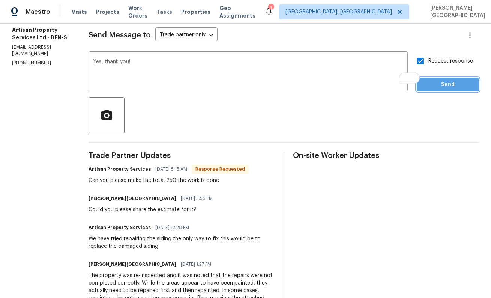
click at [436, 84] on span "Send" at bounding box center [447, 84] width 50 height 9
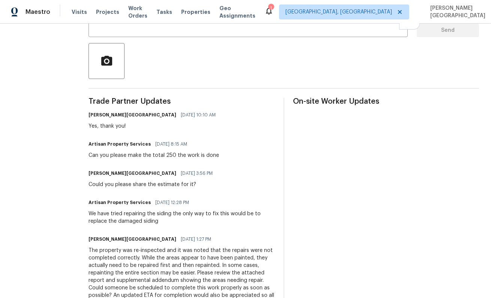
scroll to position [0, 0]
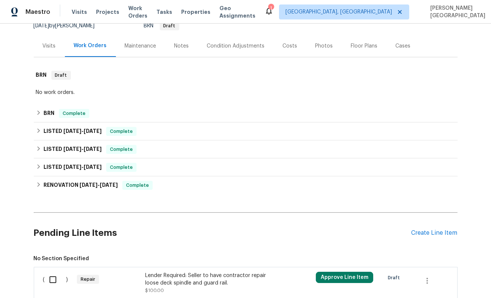
scroll to position [139, 0]
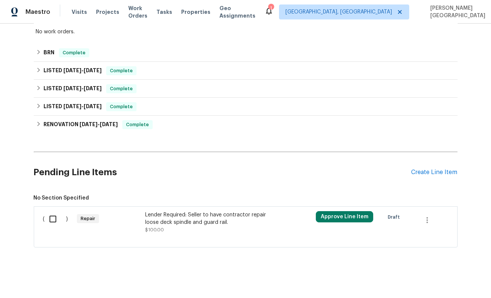
click at [179, 218] on div "Lender Required: Seller to have contractor repair loose deck spindle and guard …" at bounding box center [211, 218] width 132 height 15
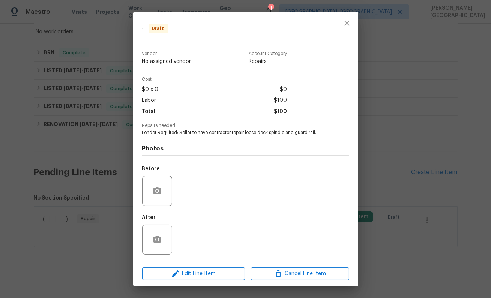
click at [173, 136] on span "Lender Required: Seller to have contractor repair loose deck spindle and guard …" at bounding box center [235, 133] width 186 height 6
copy span "Lender Required: Seller to have contractor repair loose deck spindle and guard …"
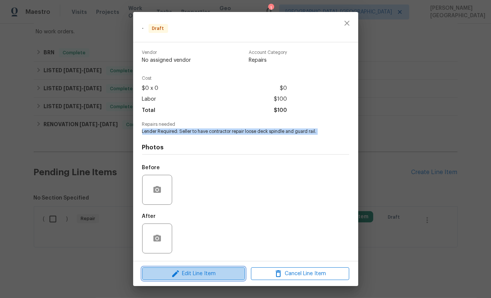
click at [213, 276] on span "Edit Line Item" at bounding box center [193, 274] width 98 height 9
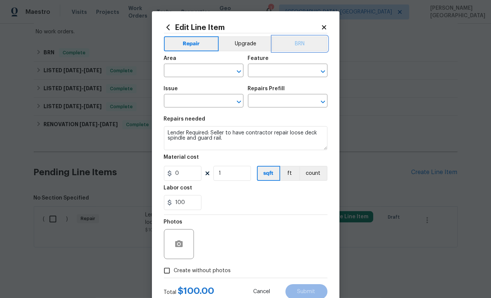
click at [307, 46] on button "BRN" at bounding box center [299, 43] width 55 height 15
click at [186, 62] on div "Area" at bounding box center [203, 61] width 79 height 10
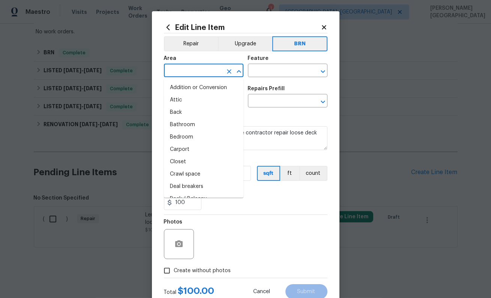
click at [186, 67] on input "text" at bounding box center [193, 72] width 58 height 12
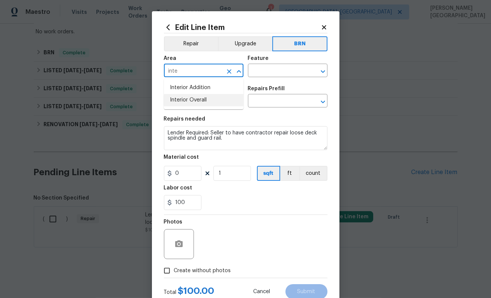
click at [198, 95] on li "Interior Overall" at bounding box center [203, 100] width 79 height 12
type input "Interior Overall"
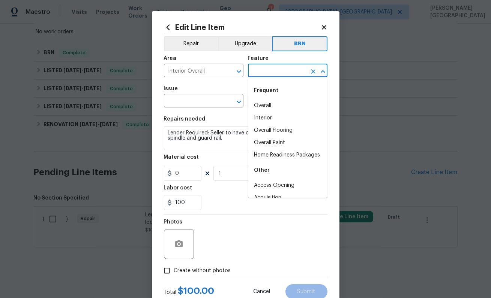
click at [253, 70] on input "text" at bounding box center [277, 72] width 58 height 12
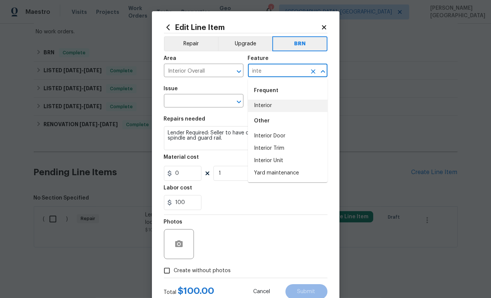
type input "inte"
